Goal: Task Accomplishment & Management: Use online tool/utility

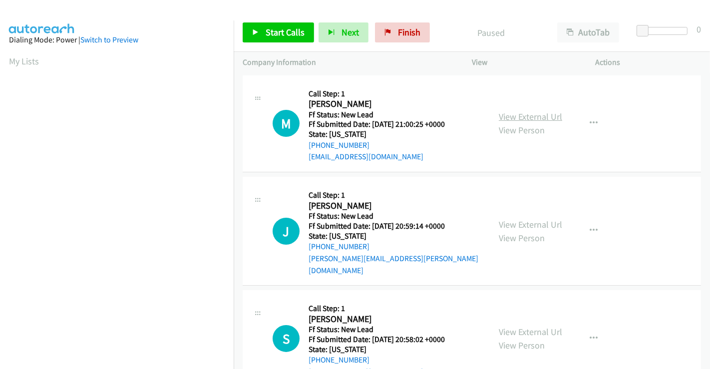
click at [524, 115] on link "View External Url" at bounding box center [530, 116] width 63 height 11
click at [513, 220] on link "View External Url" at bounding box center [530, 224] width 63 height 11
click at [517, 326] on link "View External Url" at bounding box center [530, 331] width 63 height 11
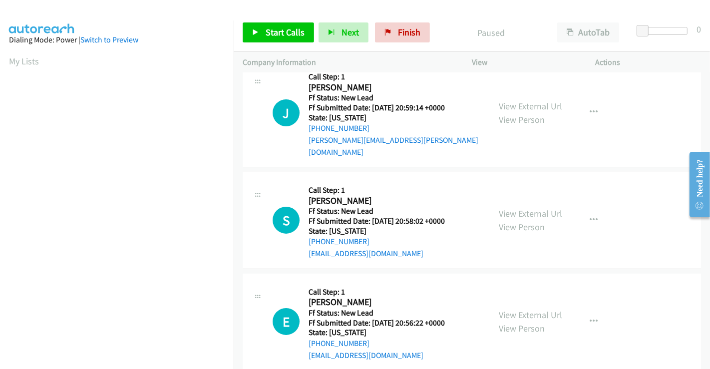
scroll to position [123, 0]
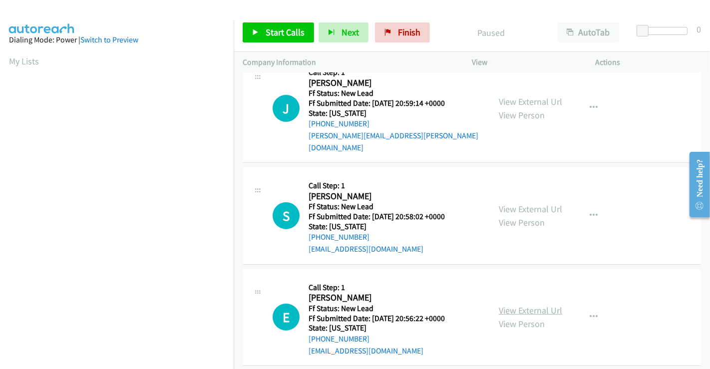
click at [520, 305] on link "View External Url" at bounding box center [530, 310] width 63 height 11
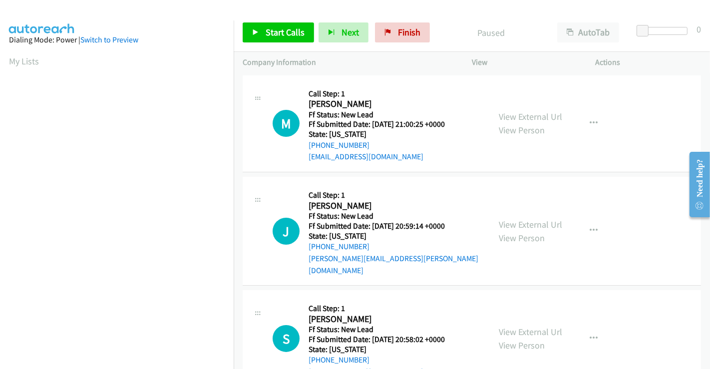
scroll to position [192, 0]
click at [269, 32] on span "Start Calls" at bounding box center [285, 31] width 39 height 11
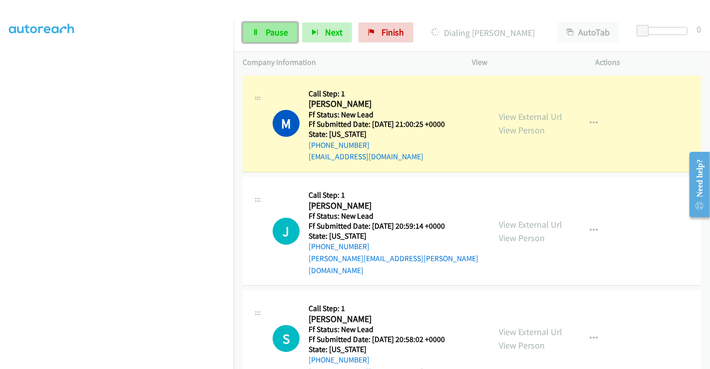
click at [270, 26] on link "Pause" at bounding box center [270, 32] width 55 height 20
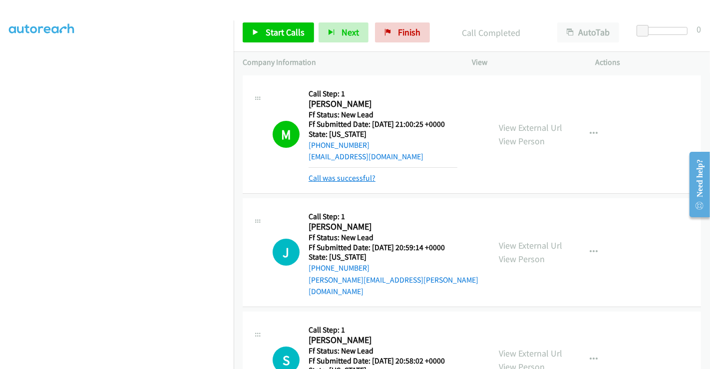
click at [352, 175] on link "Call was successful?" at bounding box center [342, 177] width 67 height 9
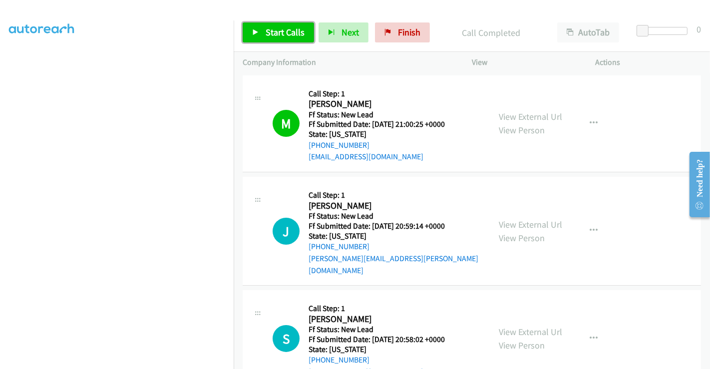
click at [277, 28] on span "Start Calls" at bounding box center [285, 31] width 39 height 11
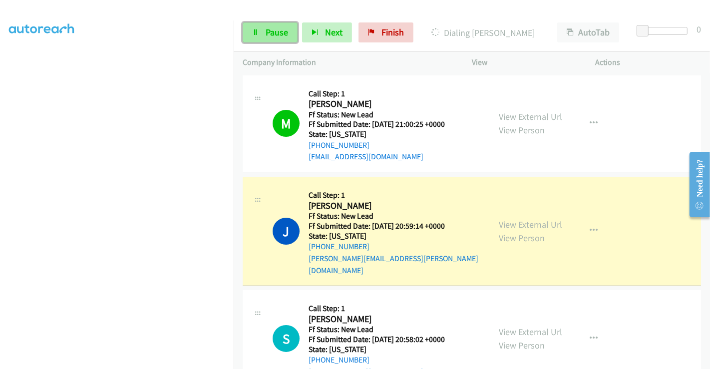
click at [272, 30] on span "Pause" at bounding box center [277, 31] width 22 height 11
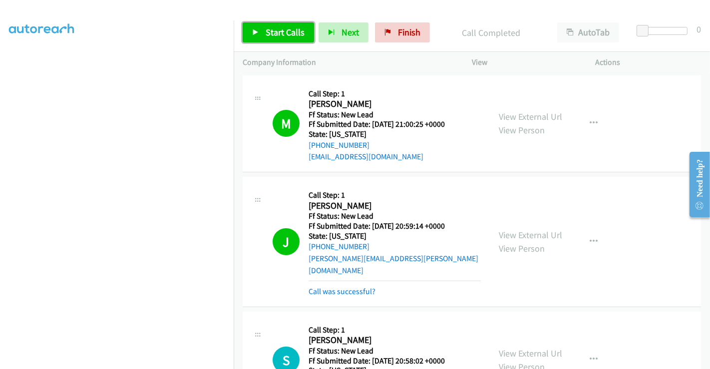
click at [284, 33] on span "Start Calls" at bounding box center [285, 31] width 39 height 11
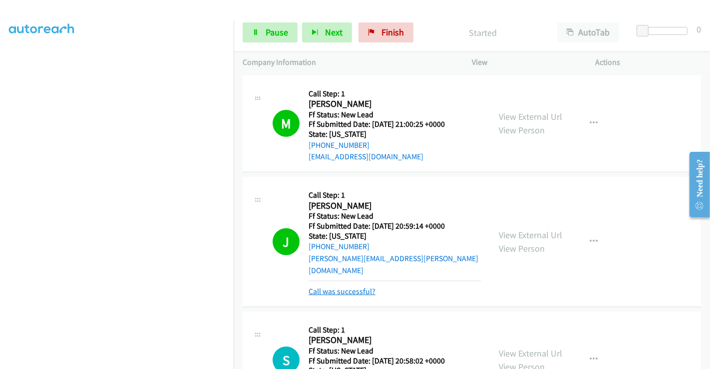
click at [361, 287] on link "Call was successful?" at bounding box center [342, 291] width 67 height 9
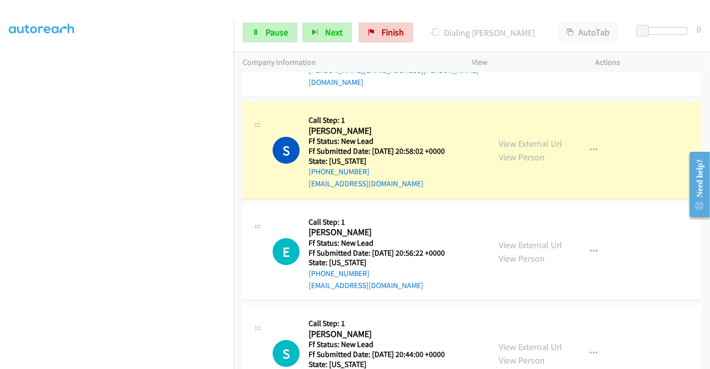
scroll to position [205, 0]
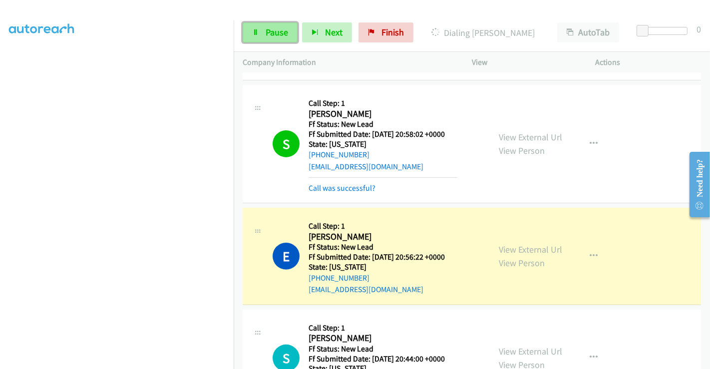
click at [264, 35] on link "Pause" at bounding box center [270, 32] width 55 height 20
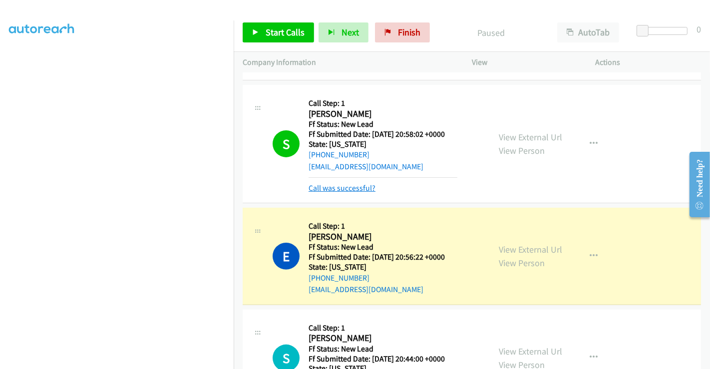
click at [356, 183] on link "Call was successful?" at bounding box center [342, 187] width 67 height 9
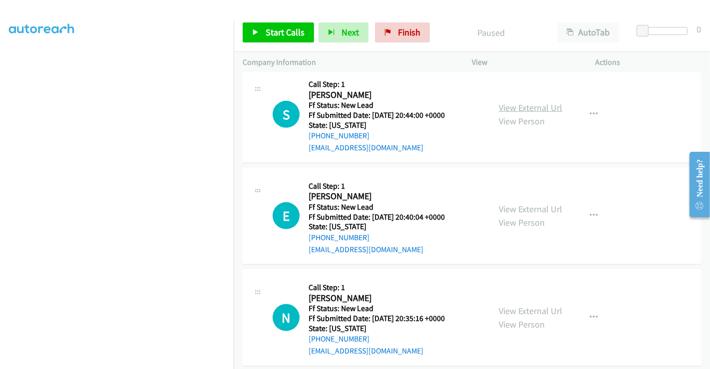
click at [513, 102] on link "View External Url" at bounding box center [530, 107] width 63 height 11
click at [516, 203] on link "View External Url" at bounding box center [530, 208] width 63 height 11
click at [525, 305] on link "View External Url" at bounding box center [530, 310] width 63 height 11
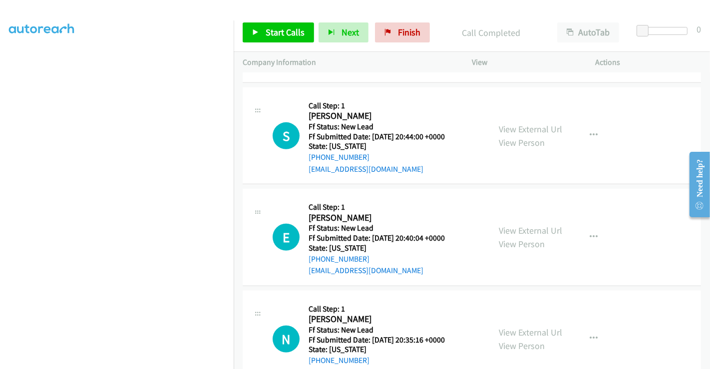
scroll to position [448, 0]
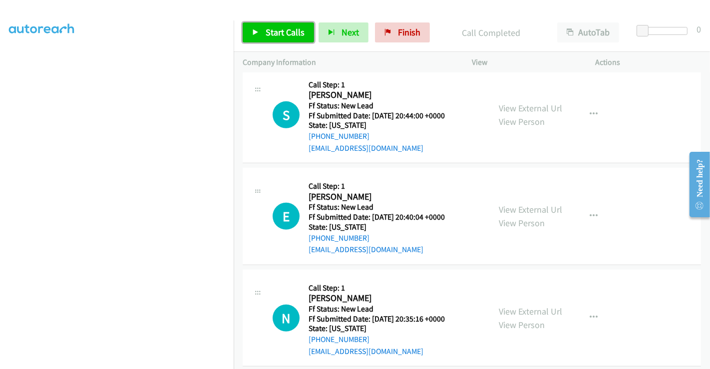
click at [287, 33] on span "Start Calls" at bounding box center [285, 31] width 39 height 11
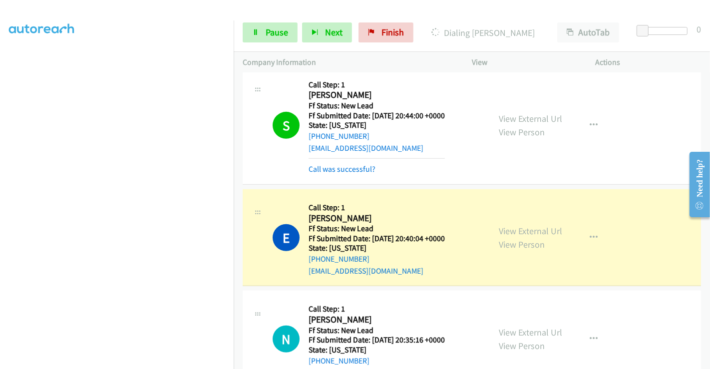
scroll to position [469, 0]
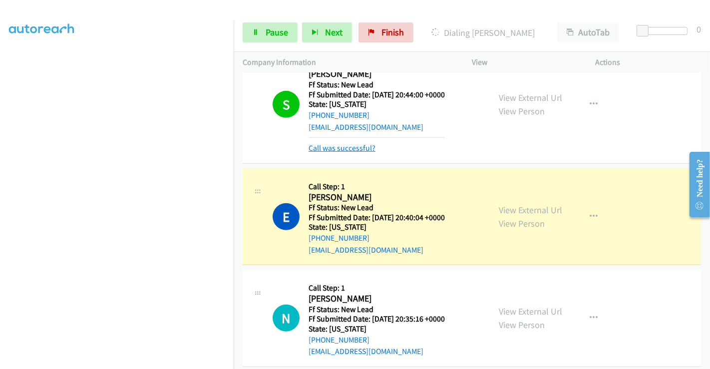
click at [341, 143] on link "Call was successful?" at bounding box center [342, 147] width 67 height 9
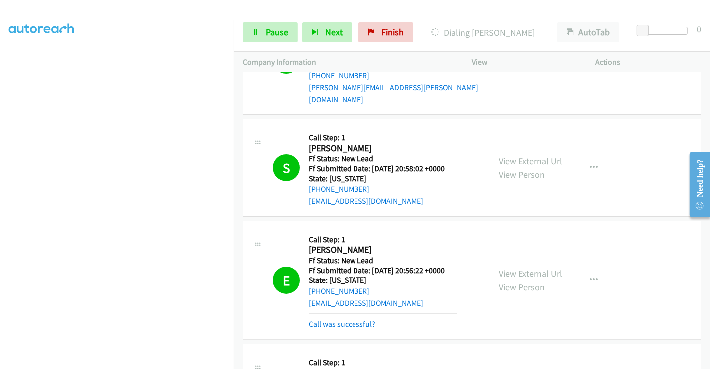
scroll to position [338, 0]
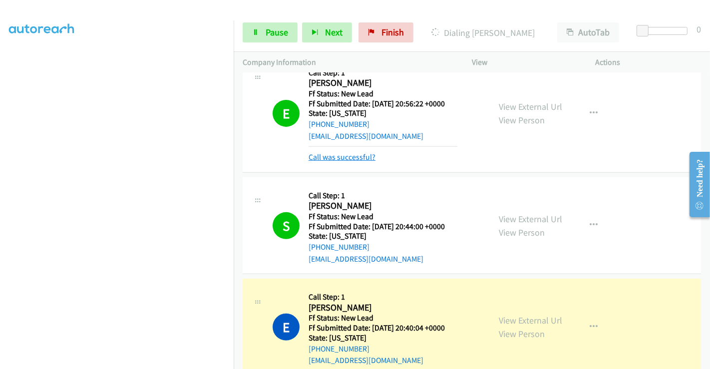
click at [341, 152] on link "Call was successful?" at bounding box center [342, 156] width 67 height 9
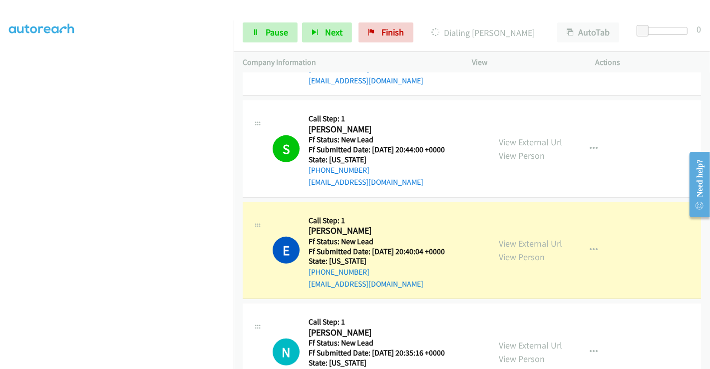
scroll to position [448, 0]
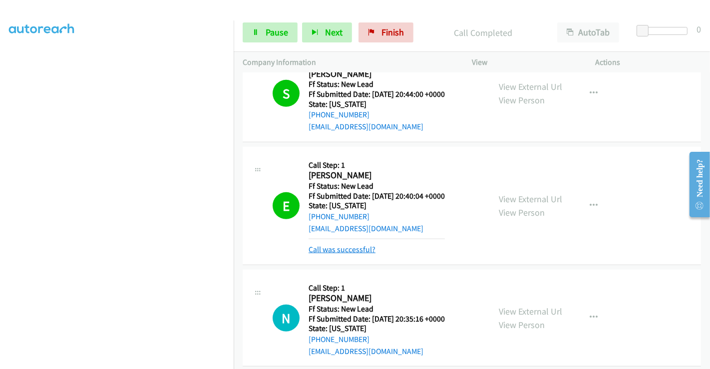
click at [339, 245] on link "Call was successful?" at bounding box center [342, 249] width 67 height 9
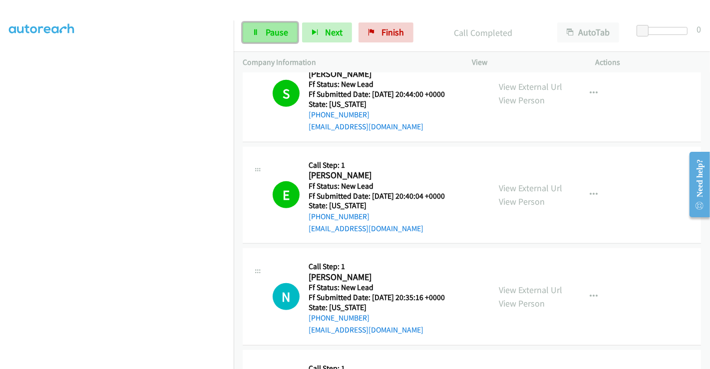
click at [276, 29] on span "Pause" at bounding box center [277, 31] width 22 height 11
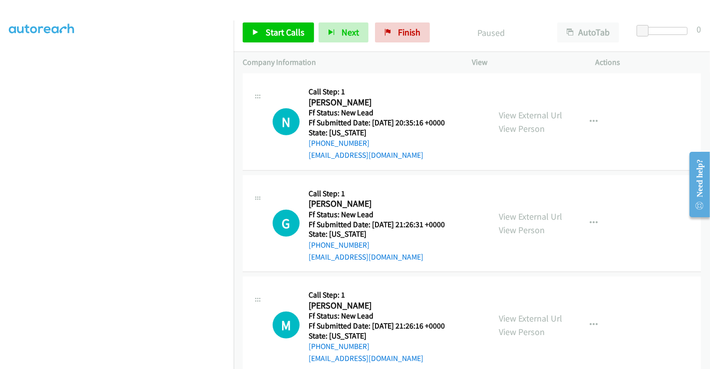
scroll to position [559, 0]
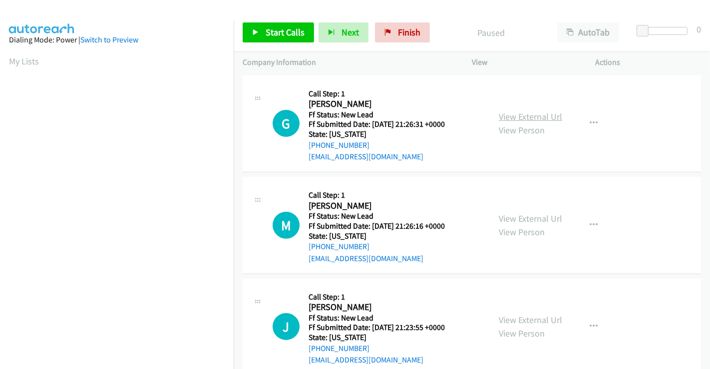
click at [515, 114] on link "View External Url" at bounding box center [530, 116] width 63 height 11
click at [516, 216] on link "View External Url" at bounding box center [530, 218] width 63 height 11
click at [526, 317] on link "View External Url" at bounding box center [530, 319] width 63 height 11
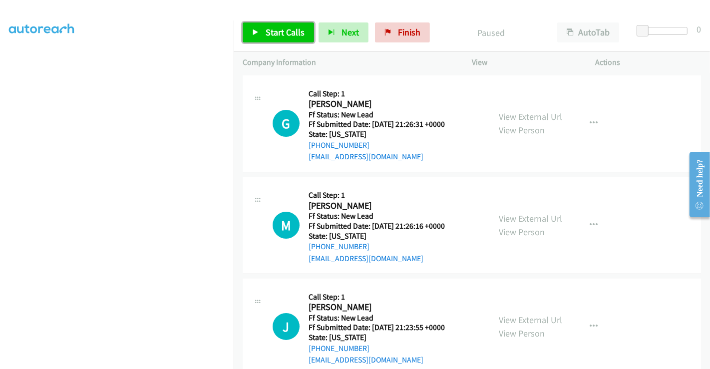
click at [282, 37] on span "Start Calls" at bounding box center [285, 31] width 39 height 11
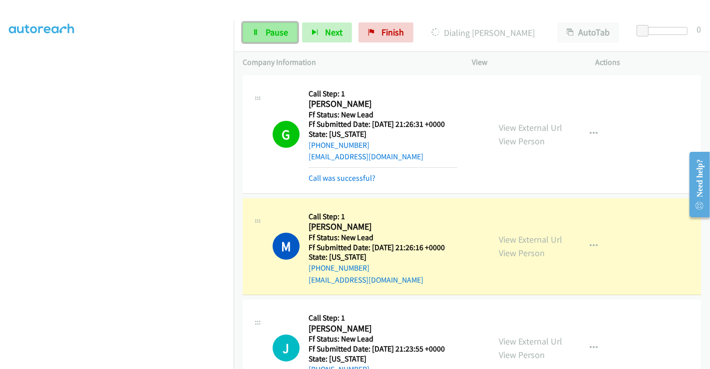
click at [274, 32] on span "Pause" at bounding box center [277, 31] width 22 height 11
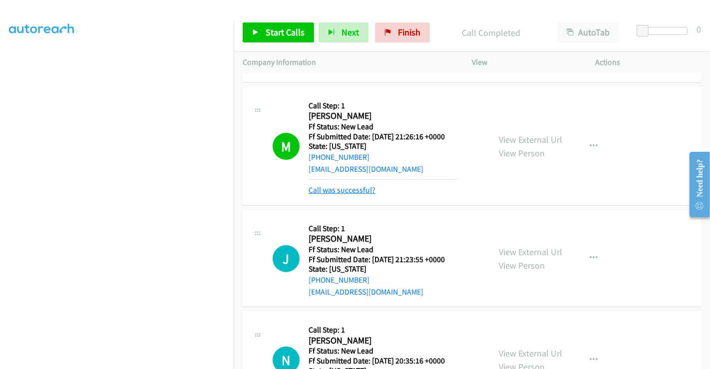
click at [354, 190] on link "Call was successful?" at bounding box center [342, 189] width 67 height 9
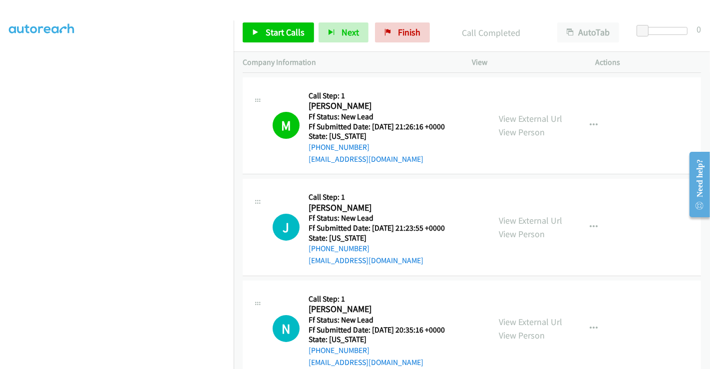
scroll to position [166, 0]
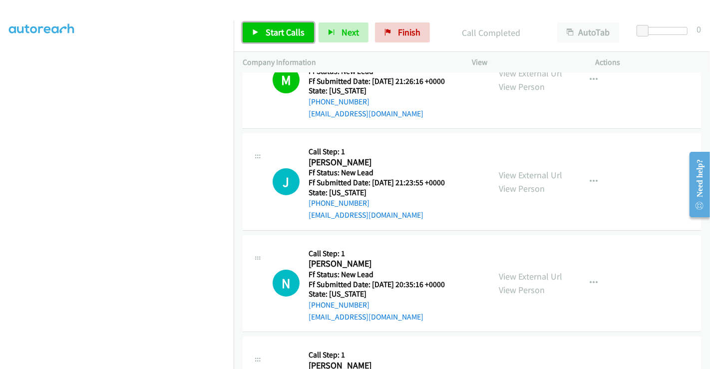
click at [281, 31] on span "Start Calls" at bounding box center [285, 31] width 39 height 11
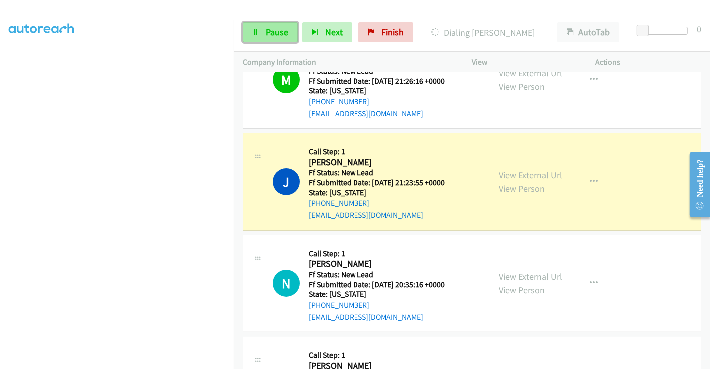
click at [266, 31] on span "Pause" at bounding box center [277, 31] width 22 height 11
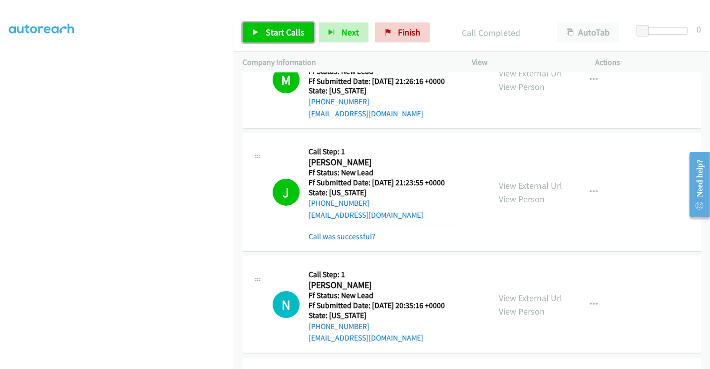
click at [284, 33] on span "Start Calls" at bounding box center [285, 31] width 39 height 11
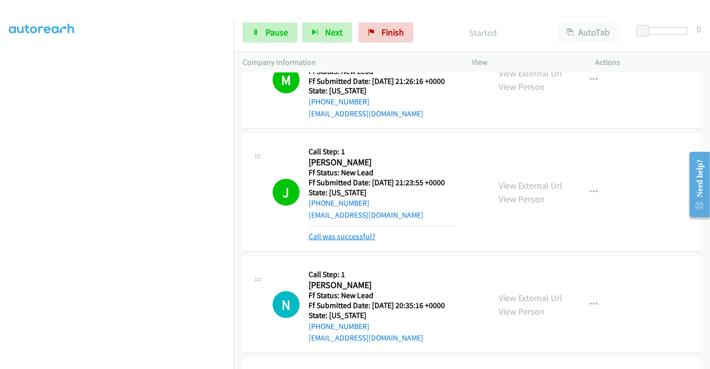
click at [347, 236] on link "Call was successful?" at bounding box center [342, 236] width 67 height 9
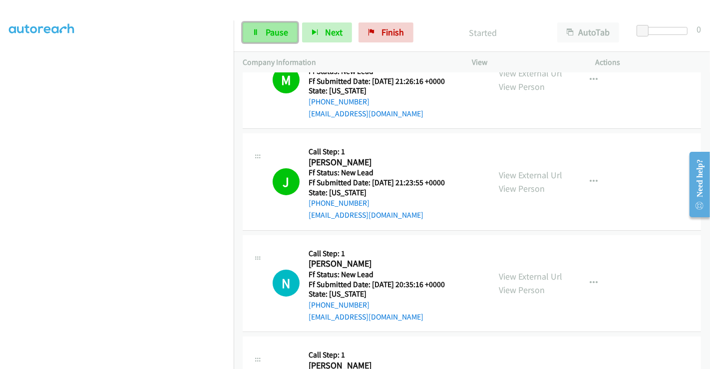
click at [277, 32] on span "Pause" at bounding box center [277, 31] width 22 height 11
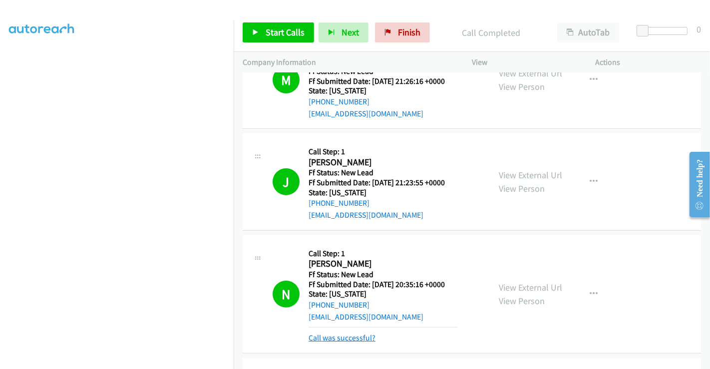
click at [358, 335] on link "Call was successful?" at bounding box center [342, 337] width 67 height 9
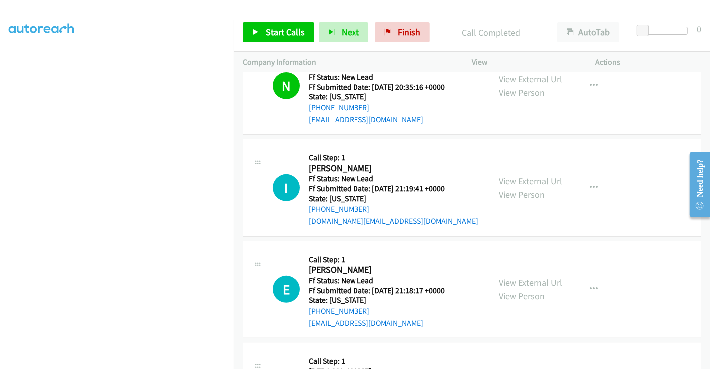
scroll to position [388, 0]
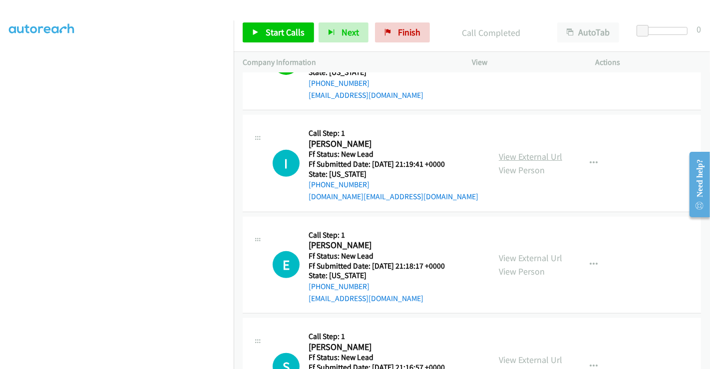
click at [525, 157] on link "View External Url" at bounding box center [530, 156] width 63 height 11
click at [515, 254] on link "View External Url" at bounding box center [530, 257] width 63 height 11
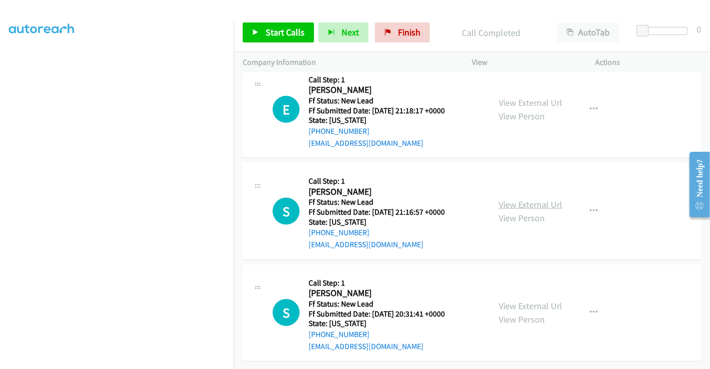
scroll to position [550, 0]
click at [532, 199] on link "View External Url" at bounding box center [530, 204] width 63 height 11
click at [527, 300] on link "View External Url" at bounding box center [530, 305] width 63 height 11
click at [280, 25] on link "Start Calls" at bounding box center [278, 32] width 71 height 20
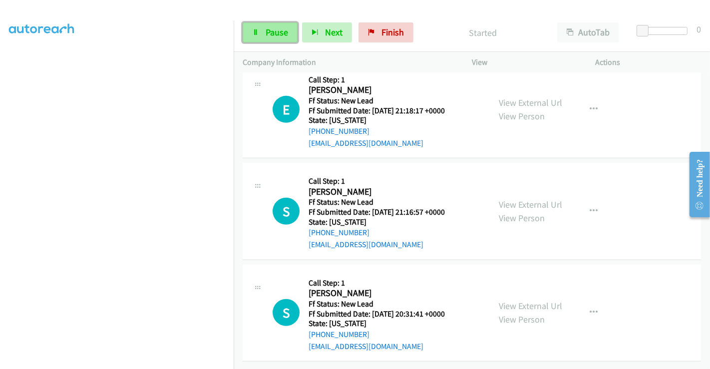
click at [268, 32] on span "Pause" at bounding box center [277, 31] width 22 height 11
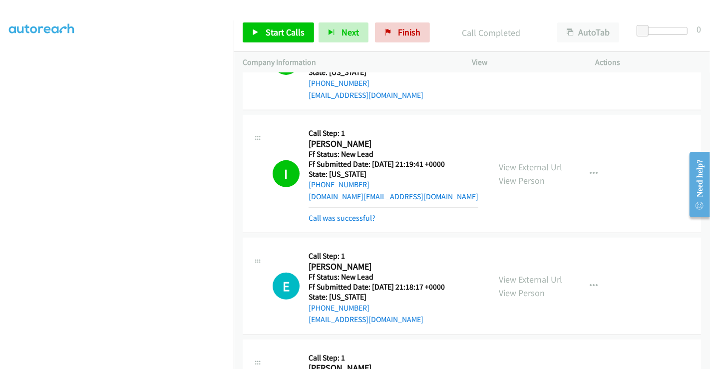
scroll to position [328, 0]
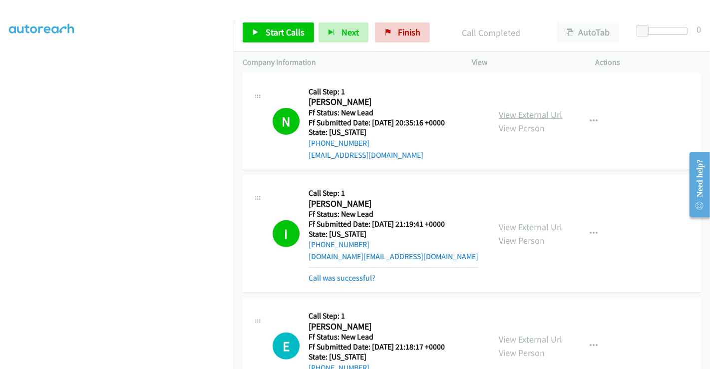
click at [521, 112] on link "View External Url" at bounding box center [530, 114] width 63 height 11
click at [351, 275] on link "Call was successful?" at bounding box center [342, 277] width 67 height 9
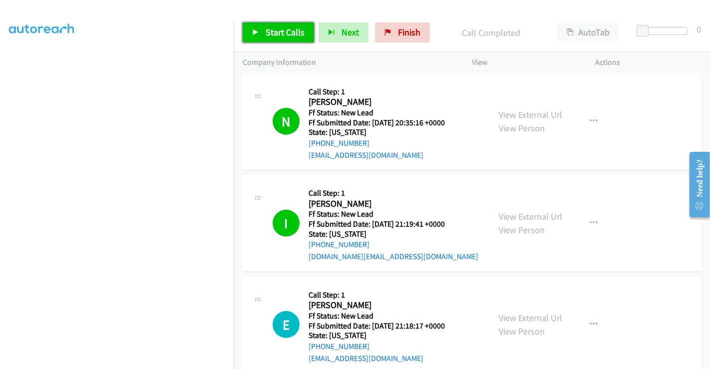
click at [277, 32] on span "Start Calls" at bounding box center [285, 31] width 39 height 11
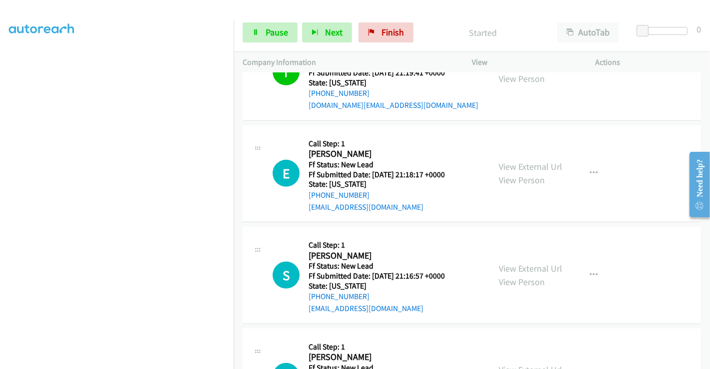
scroll to position [494, 0]
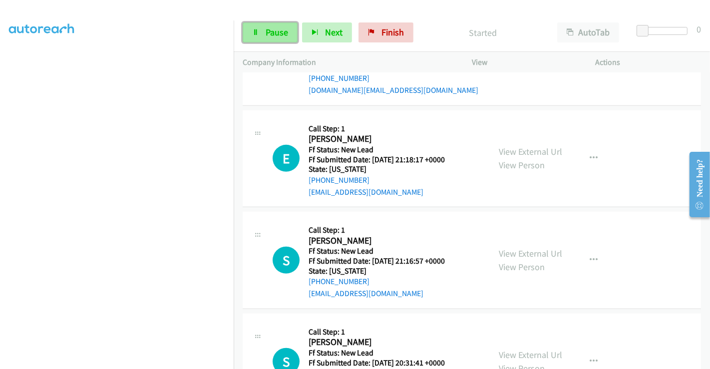
click at [263, 34] on link "Pause" at bounding box center [270, 32] width 55 height 20
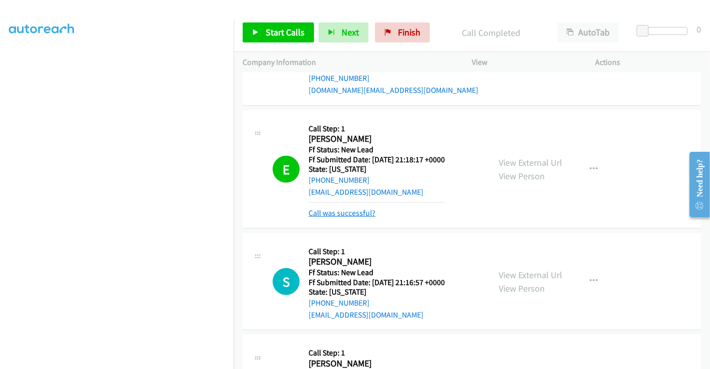
click at [344, 209] on link "Call was successful?" at bounding box center [342, 212] width 67 height 9
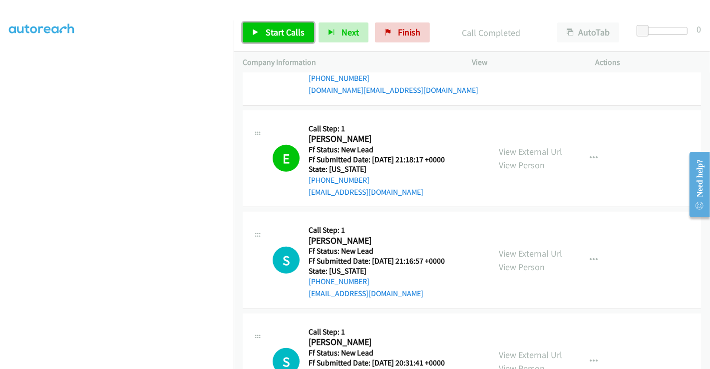
click at [278, 36] on span "Start Calls" at bounding box center [285, 31] width 39 height 11
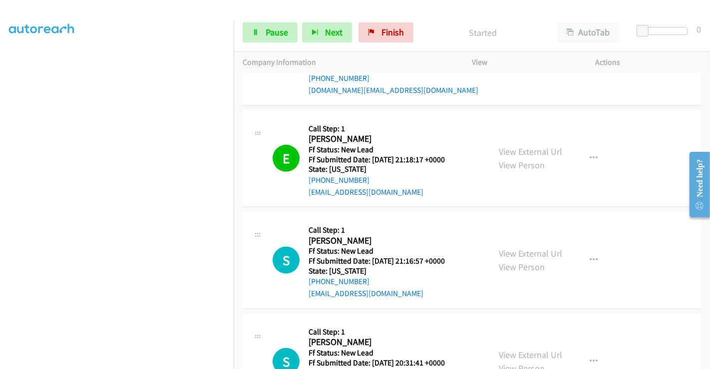
scroll to position [605, 0]
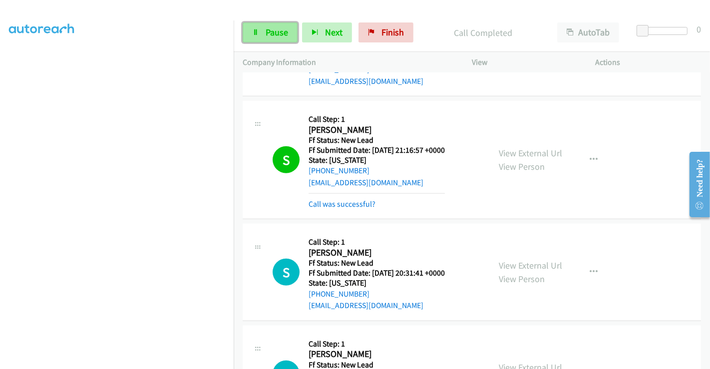
click at [270, 29] on span "Pause" at bounding box center [277, 31] width 22 height 11
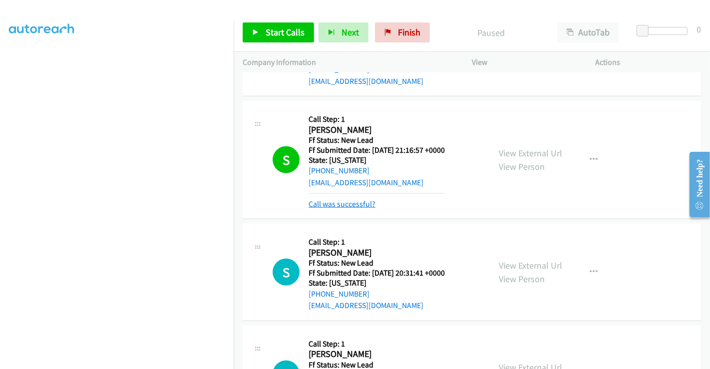
click at [334, 202] on link "Call was successful?" at bounding box center [342, 203] width 67 height 9
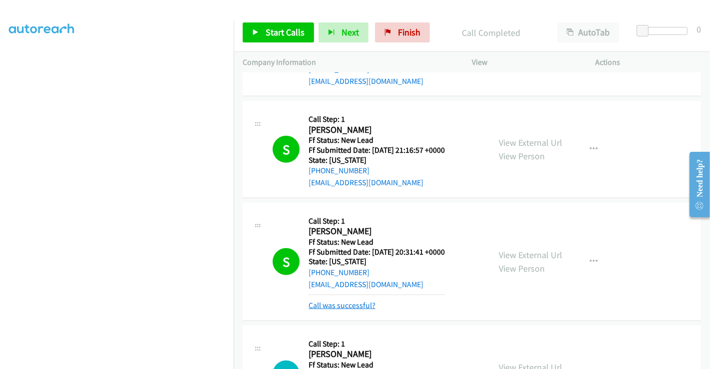
click at [365, 302] on link "Call was successful?" at bounding box center [342, 305] width 67 height 9
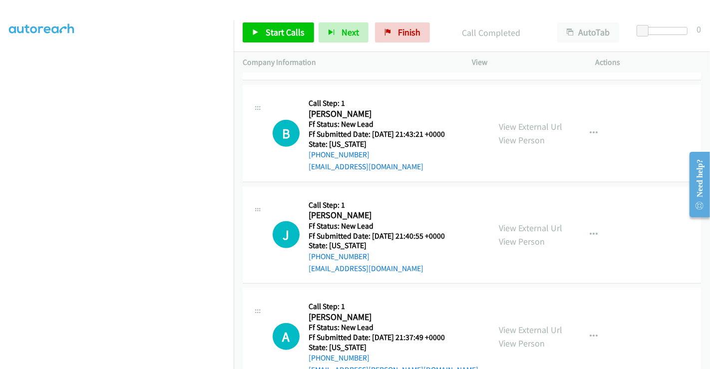
scroll to position [827, 0]
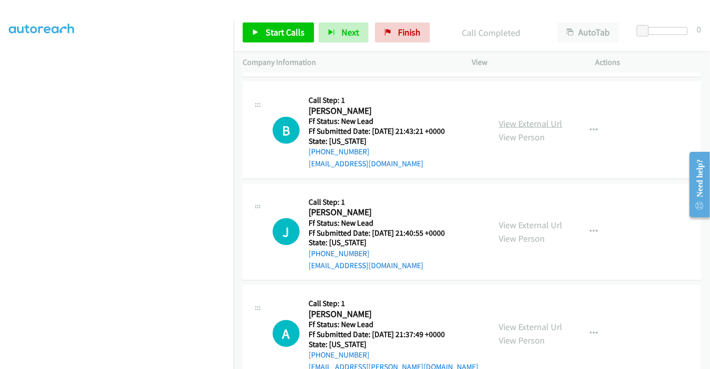
click at [526, 123] on link "View External Url" at bounding box center [530, 123] width 63 height 11
click at [526, 225] on link "View External Url" at bounding box center [530, 224] width 63 height 11
click at [520, 328] on link "View External Url" at bounding box center [530, 326] width 63 height 11
click at [530, 122] on link "View External Url" at bounding box center [530, 123] width 63 height 11
click at [590, 126] on icon "button" at bounding box center [594, 130] width 8 height 8
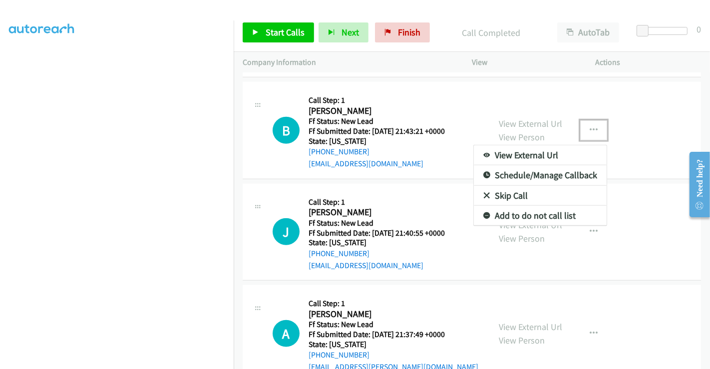
click at [522, 189] on link "Skip Call" at bounding box center [540, 196] width 133 height 20
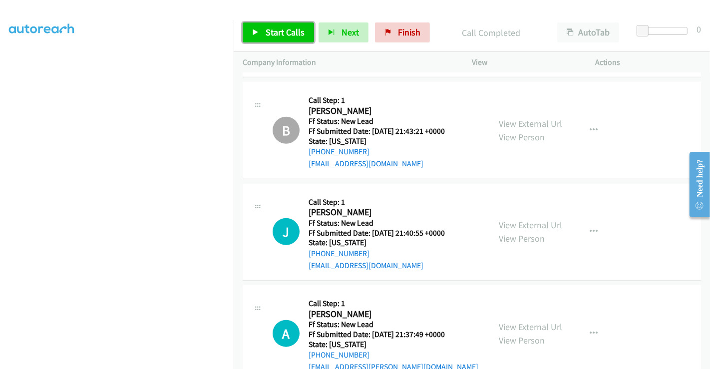
click at [293, 31] on span "Start Calls" at bounding box center [285, 31] width 39 height 11
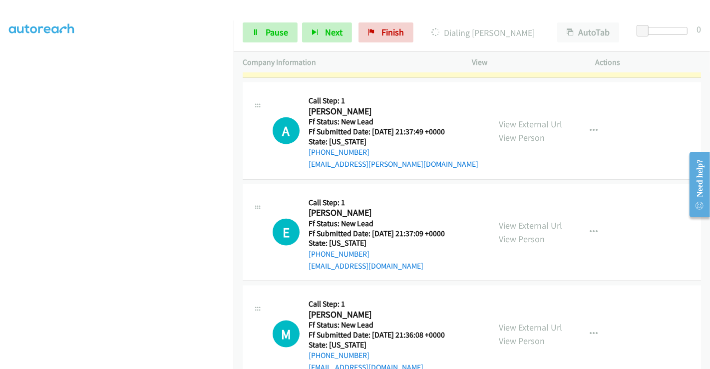
scroll to position [1048, 0]
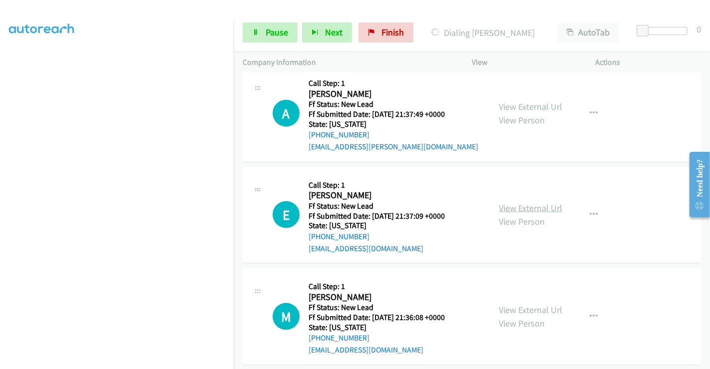
click at [525, 203] on link "View External Url" at bounding box center [530, 207] width 63 height 11
click at [504, 307] on link "View External Url" at bounding box center [530, 309] width 63 height 11
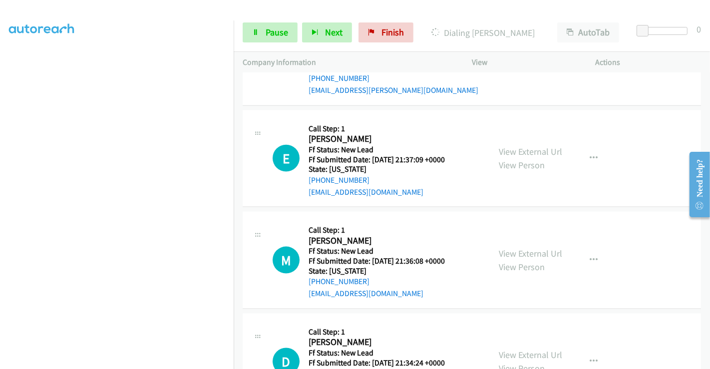
scroll to position [1159, 0]
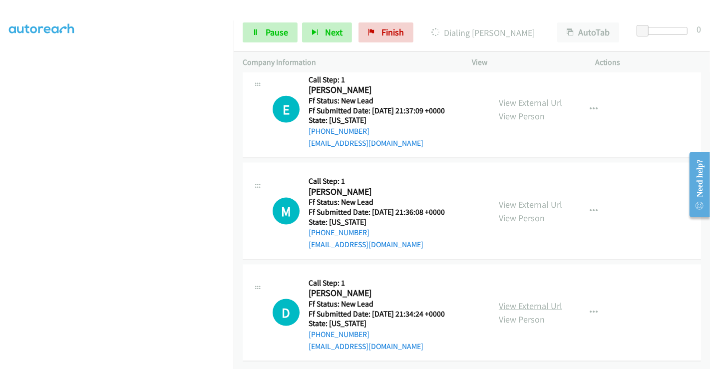
click at [503, 300] on link "View External Url" at bounding box center [530, 305] width 63 height 11
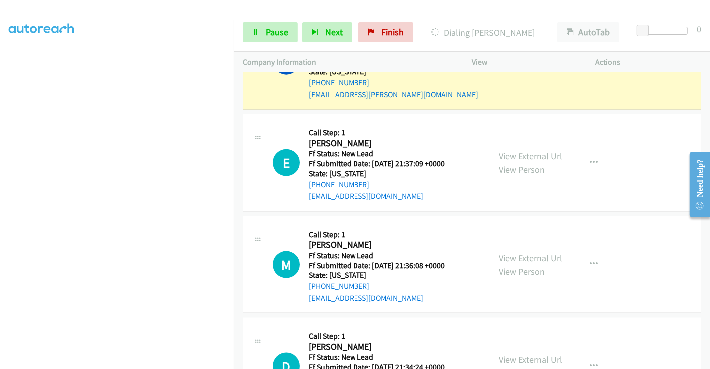
scroll to position [1013, 0]
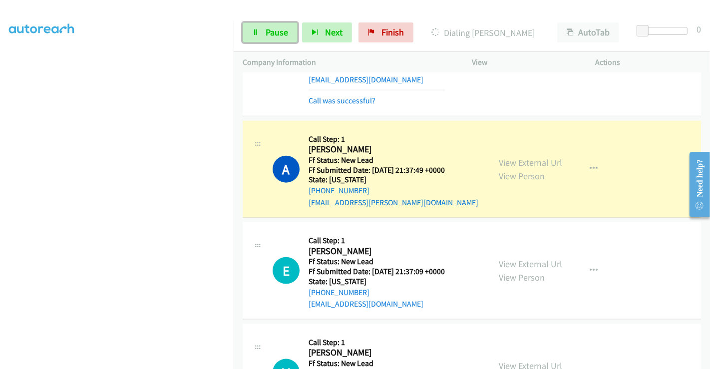
drag, startPoint x: 274, startPoint y: 25, endPoint x: 331, endPoint y: 84, distance: 81.9
click at [274, 25] on link "Pause" at bounding box center [270, 32] width 55 height 20
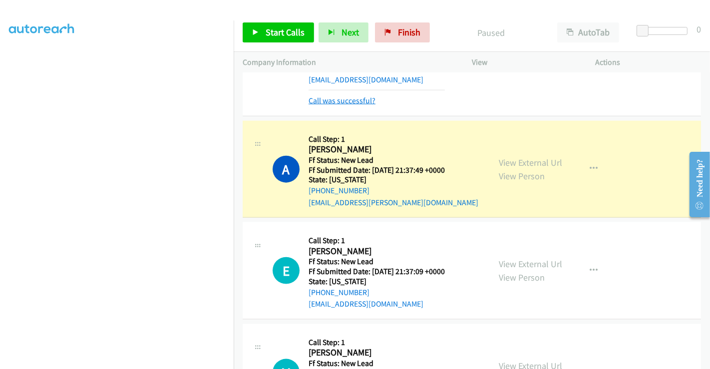
click at [354, 97] on link "Call was successful?" at bounding box center [342, 100] width 67 height 9
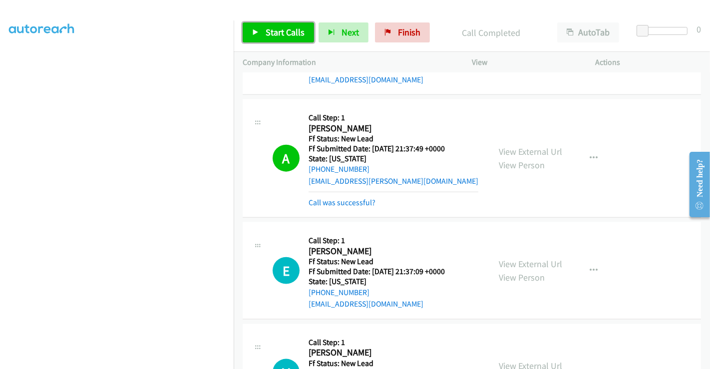
click at [278, 29] on span "Start Calls" at bounding box center [285, 31] width 39 height 11
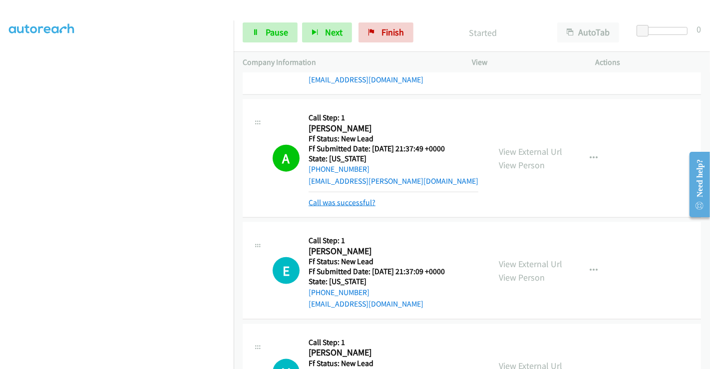
click at [358, 200] on link "Call was successful?" at bounding box center [342, 202] width 67 height 9
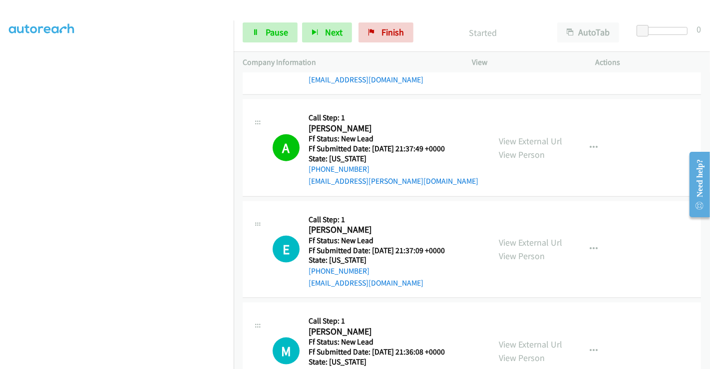
drag, startPoint x: 262, startPoint y: 13, endPoint x: 263, endPoint y: 28, distance: 14.6
click at [262, 14] on div "Start Calls Pause Next Finish Started AutoTab AutoTab 0" at bounding box center [472, 32] width 476 height 38
click at [263, 31] on link "Pause" at bounding box center [270, 32] width 55 height 20
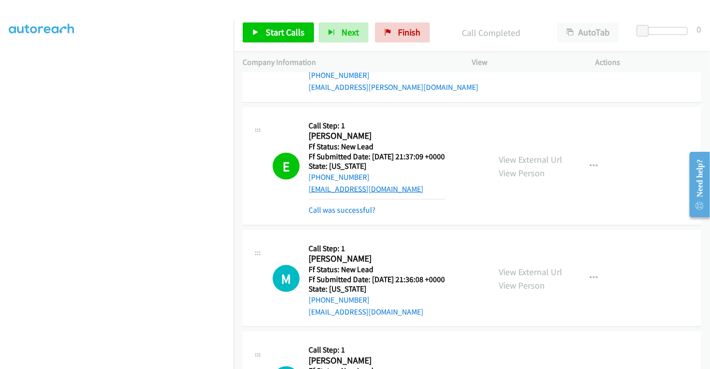
scroll to position [1124, 0]
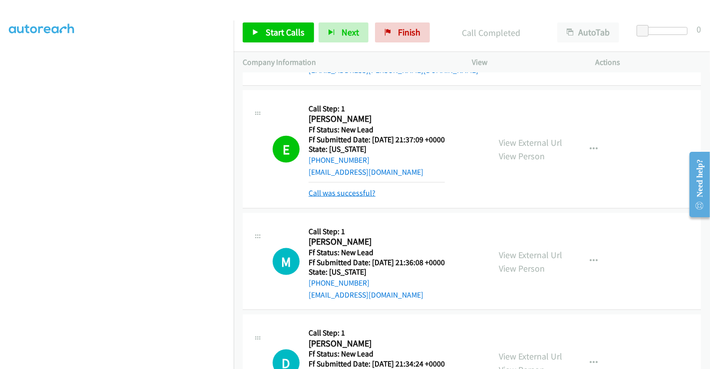
click at [359, 189] on link "Call was successful?" at bounding box center [342, 192] width 67 height 9
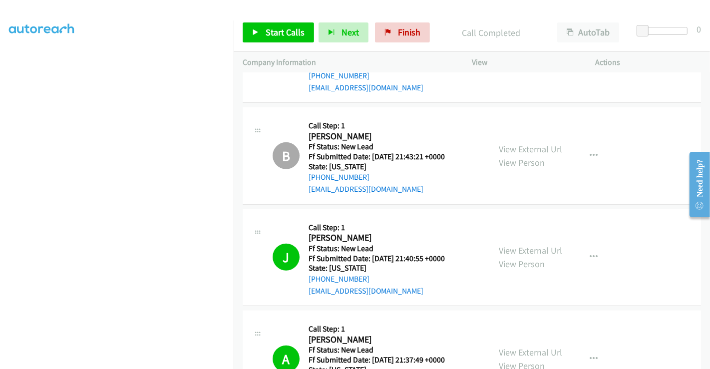
scroll to position [792, 0]
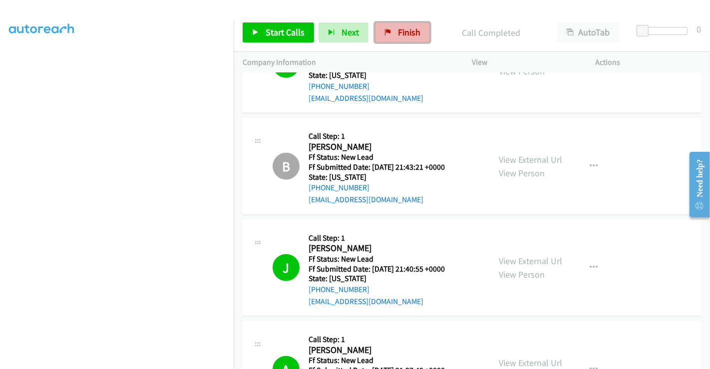
click at [398, 35] on span "Finish" at bounding box center [409, 31] width 22 height 11
